Goal: Information Seeking & Learning: Compare options

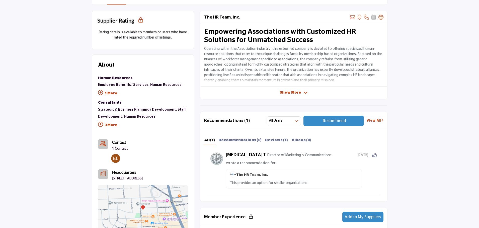
scroll to position [175, 0]
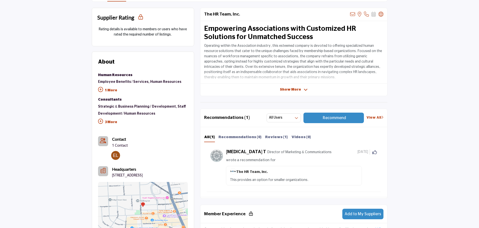
click at [290, 88] on span "Show More" at bounding box center [290, 89] width 21 height 5
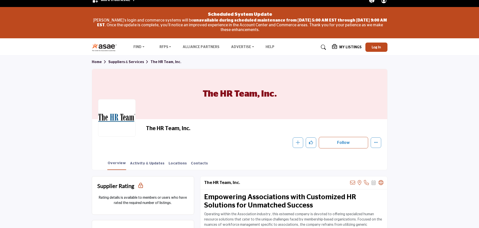
scroll to position [0, 0]
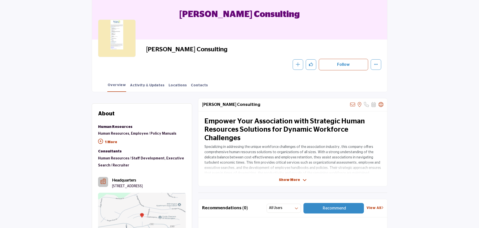
scroll to position [100, 0]
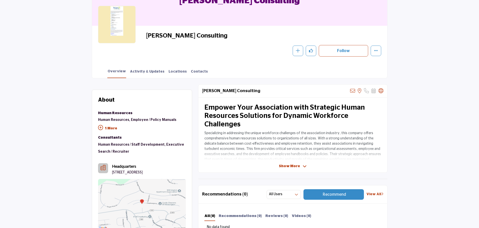
click at [288, 168] on span "Show More" at bounding box center [289, 166] width 21 height 5
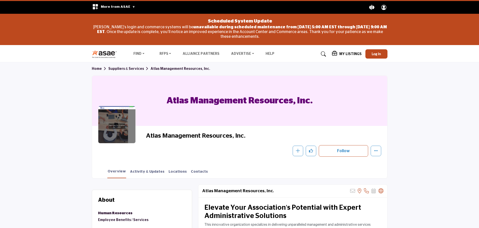
scroll to position [125, 0]
